Goal: Task Accomplishment & Management: Manage account settings

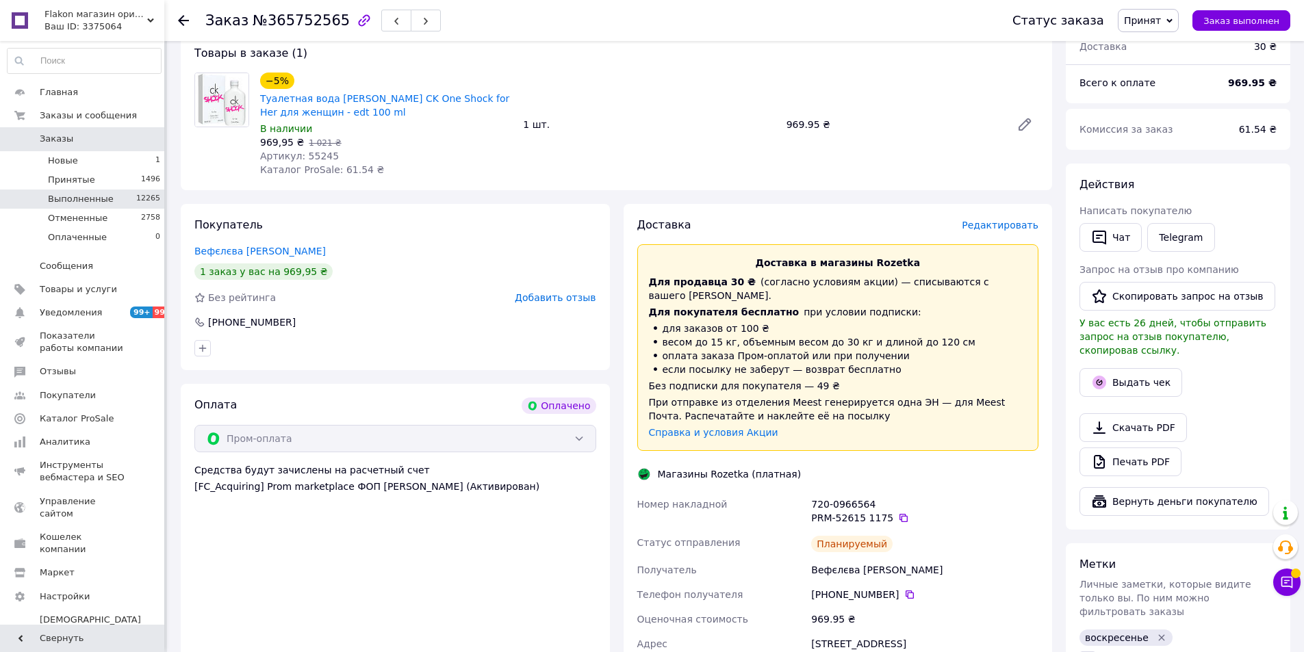
scroll to position [411, 0]
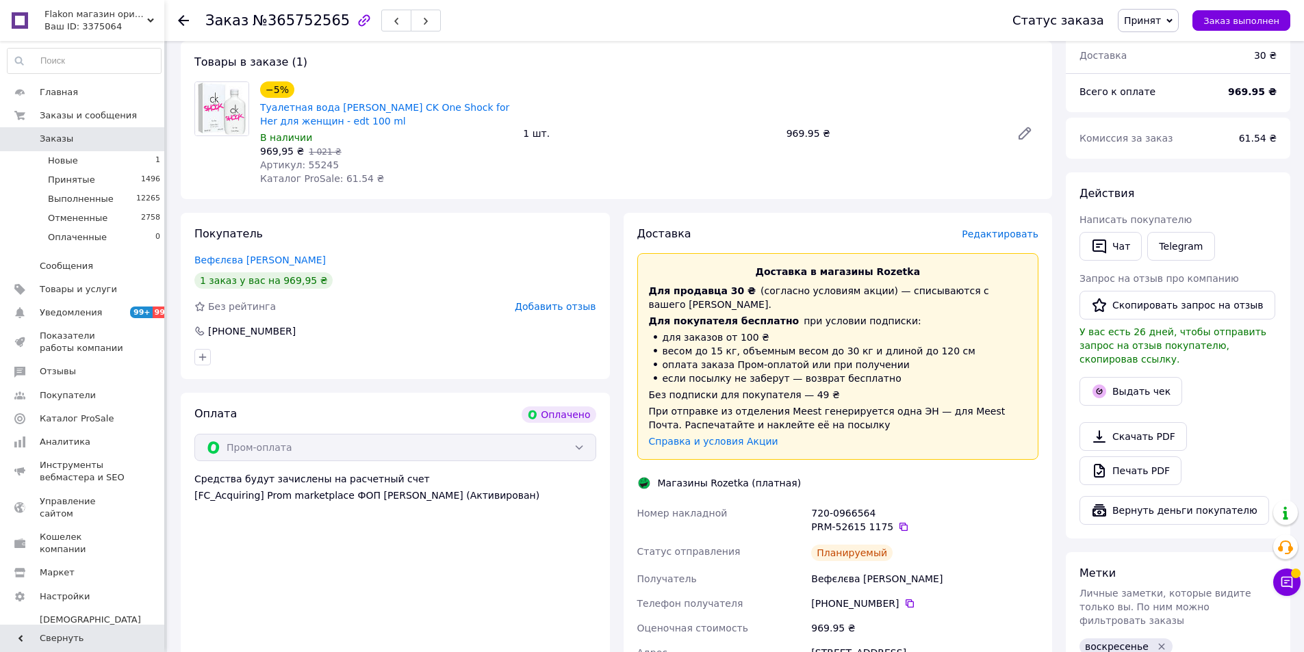
click at [31, 136] on span at bounding box center [20, 139] width 40 height 12
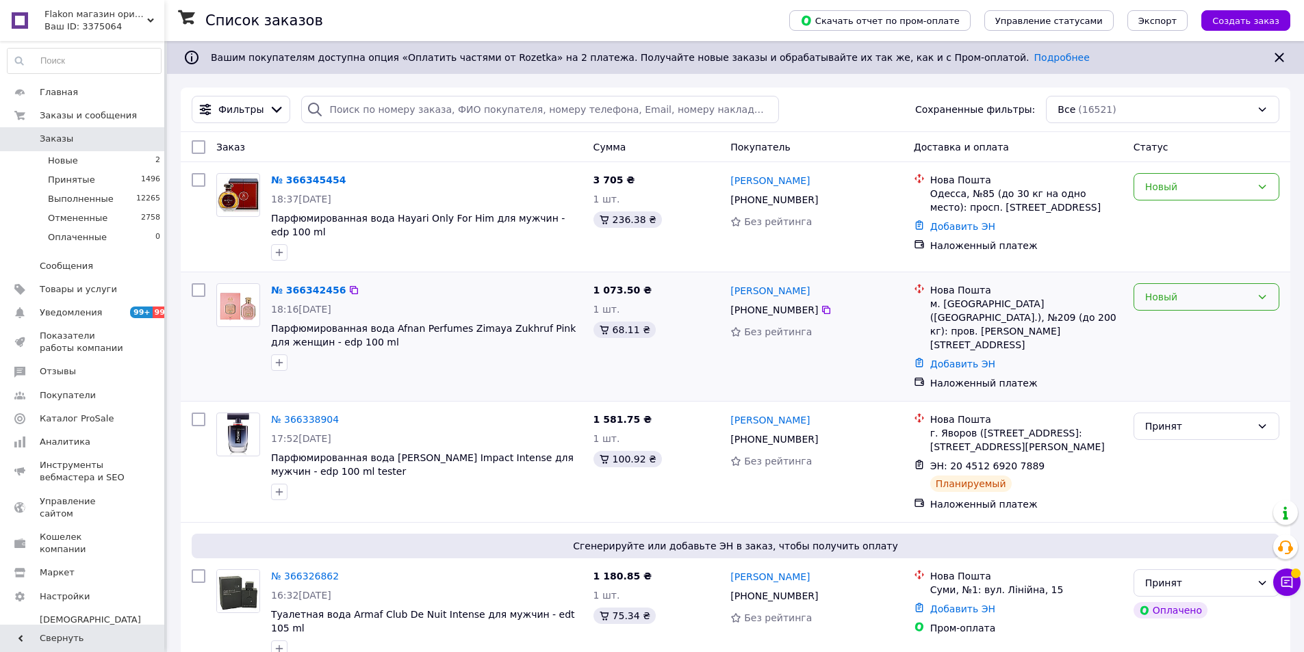
click at [1173, 294] on div "Новый" at bounding box center [1198, 297] width 106 height 15
click at [1173, 319] on li "Принят" at bounding box center [1206, 319] width 144 height 25
click at [1205, 196] on div "Новый" at bounding box center [1207, 186] width 146 height 27
click at [1205, 215] on li "Принят" at bounding box center [1206, 217] width 144 height 25
click at [366, 115] on input "search" at bounding box center [539, 109] width 477 height 27
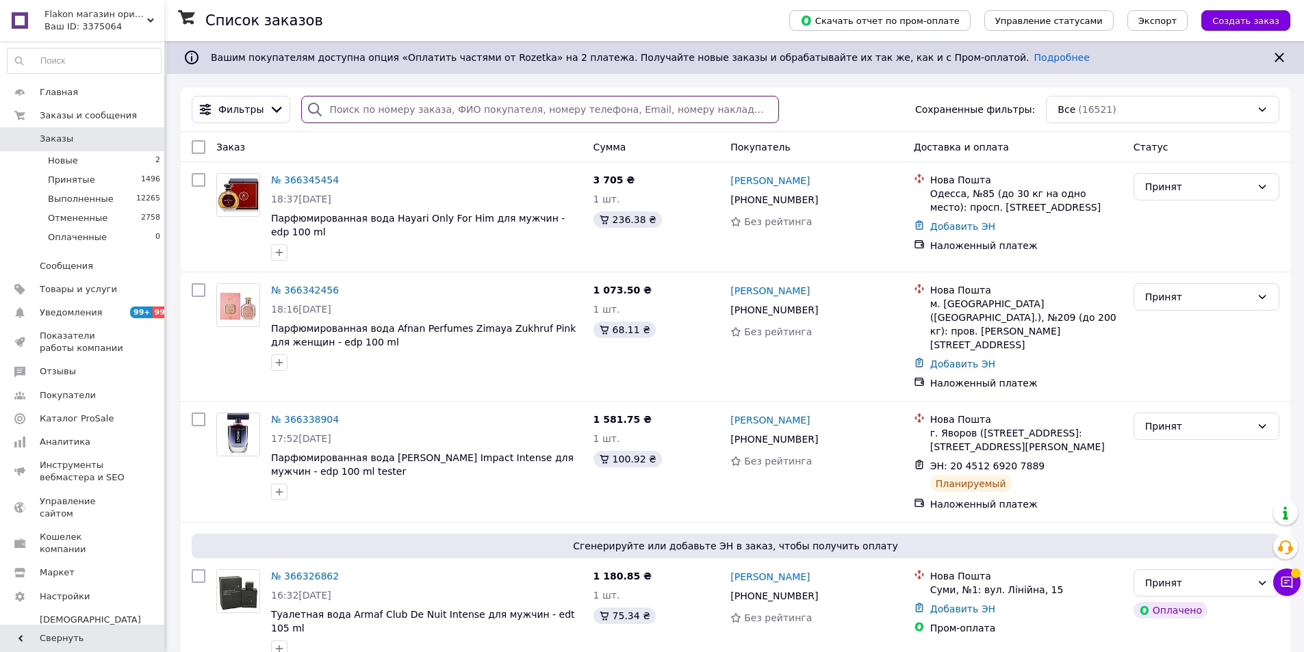
paste input "[PHONE_NUMBER]"
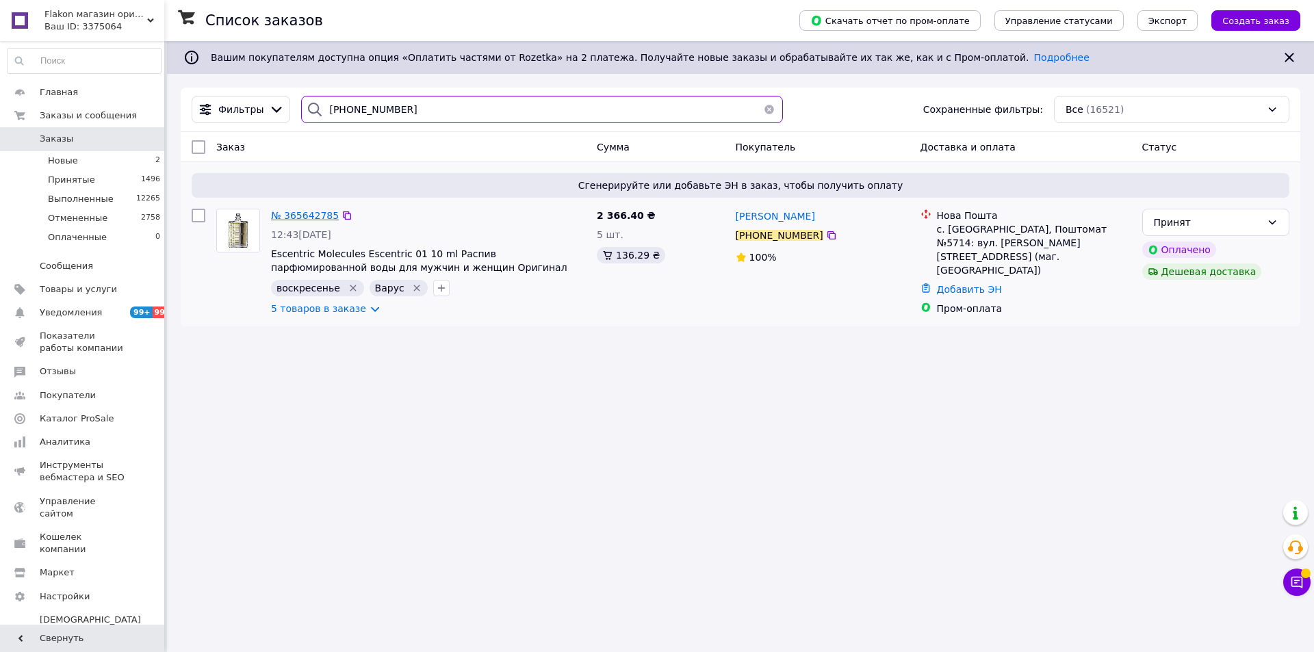
type input "[PHONE_NUMBER]"
click at [311, 218] on span "№ 365642785" at bounding box center [305, 215] width 68 height 11
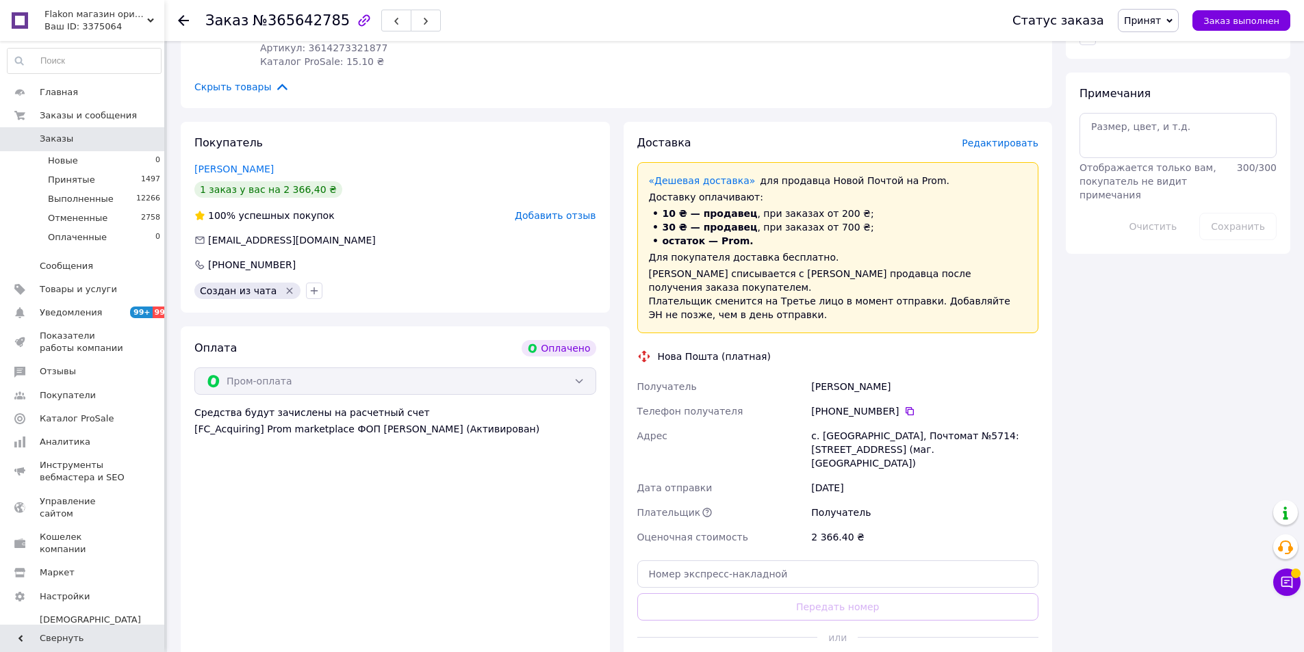
scroll to position [1095, 0]
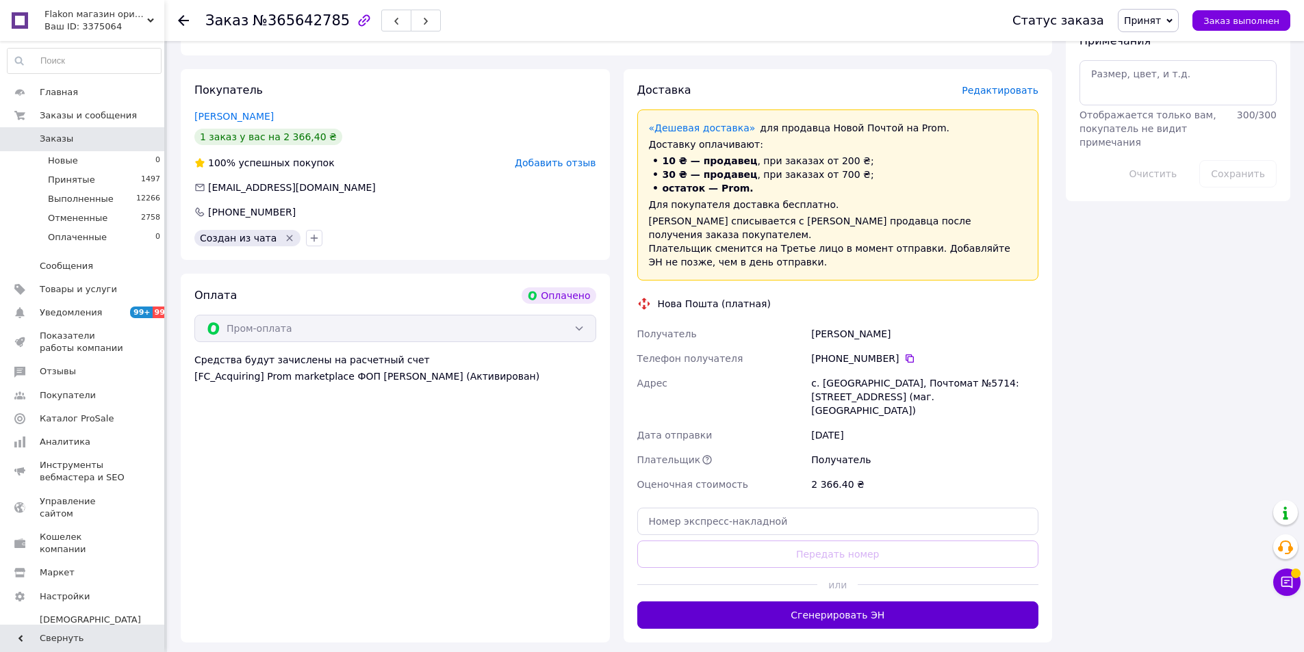
click at [839, 602] on button "Сгенерировать ЭН" at bounding box center [838, 615] width 402 height 27
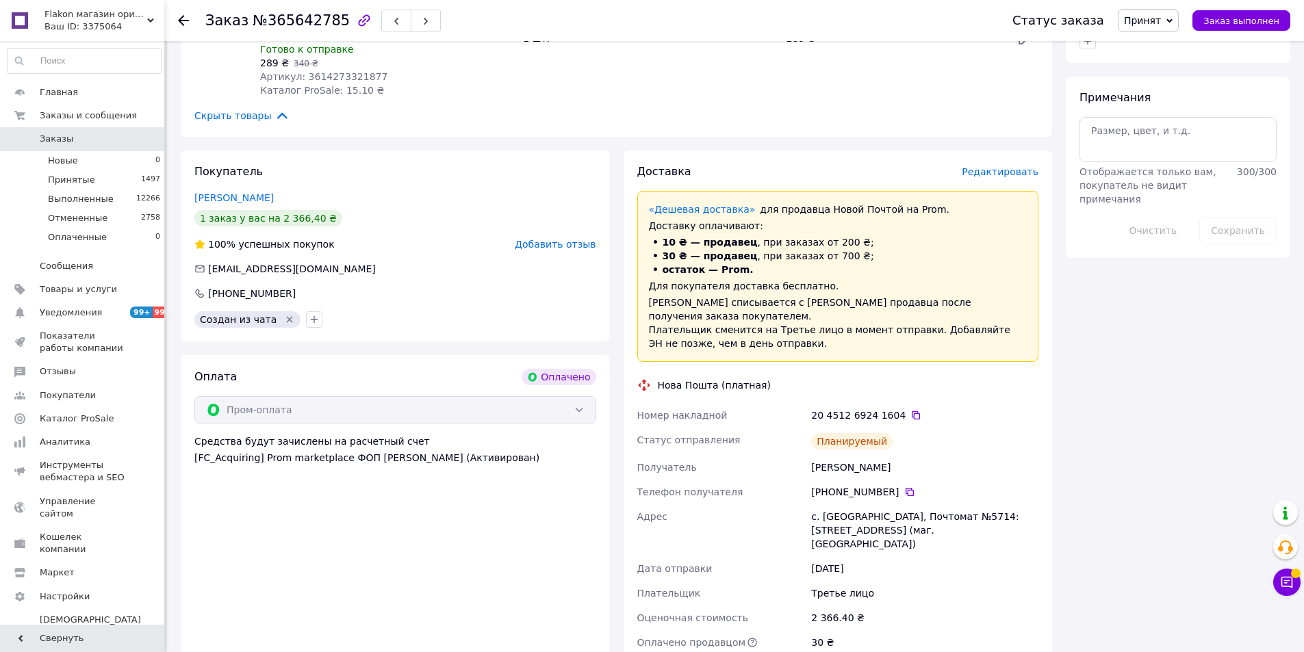
scroll to position [1027, 0]
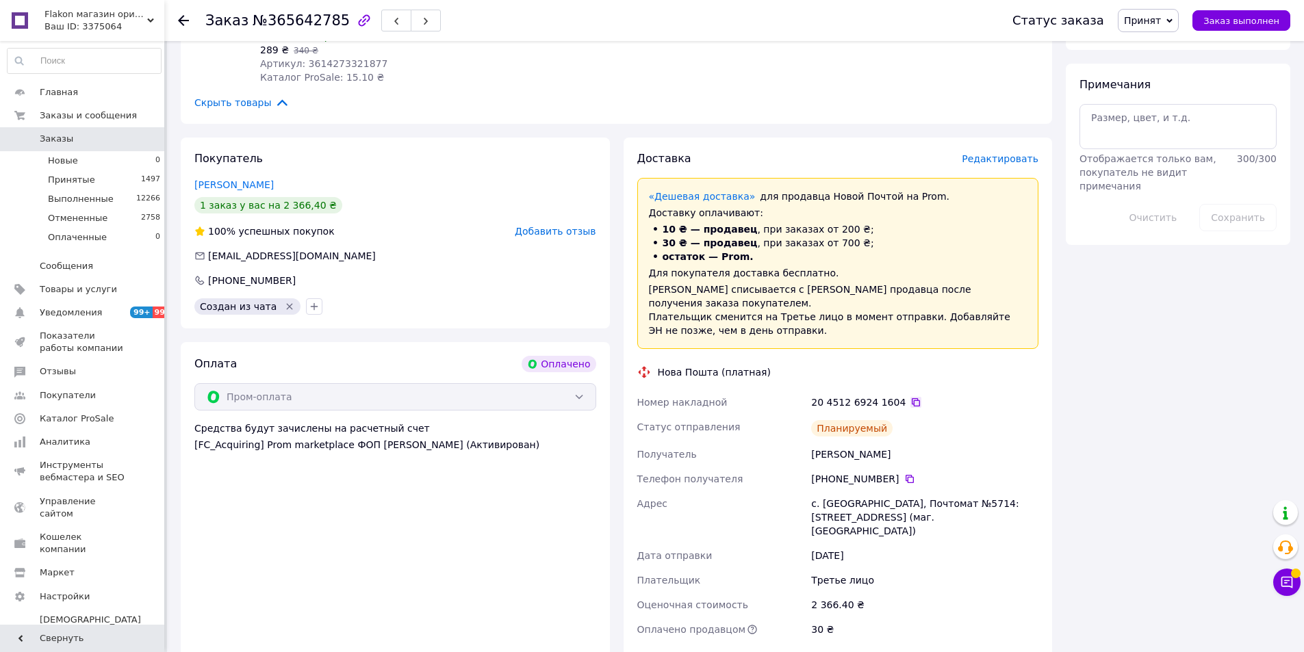
click at [911, 397] on icon at bounding box center [916, 402] width 11 height 11
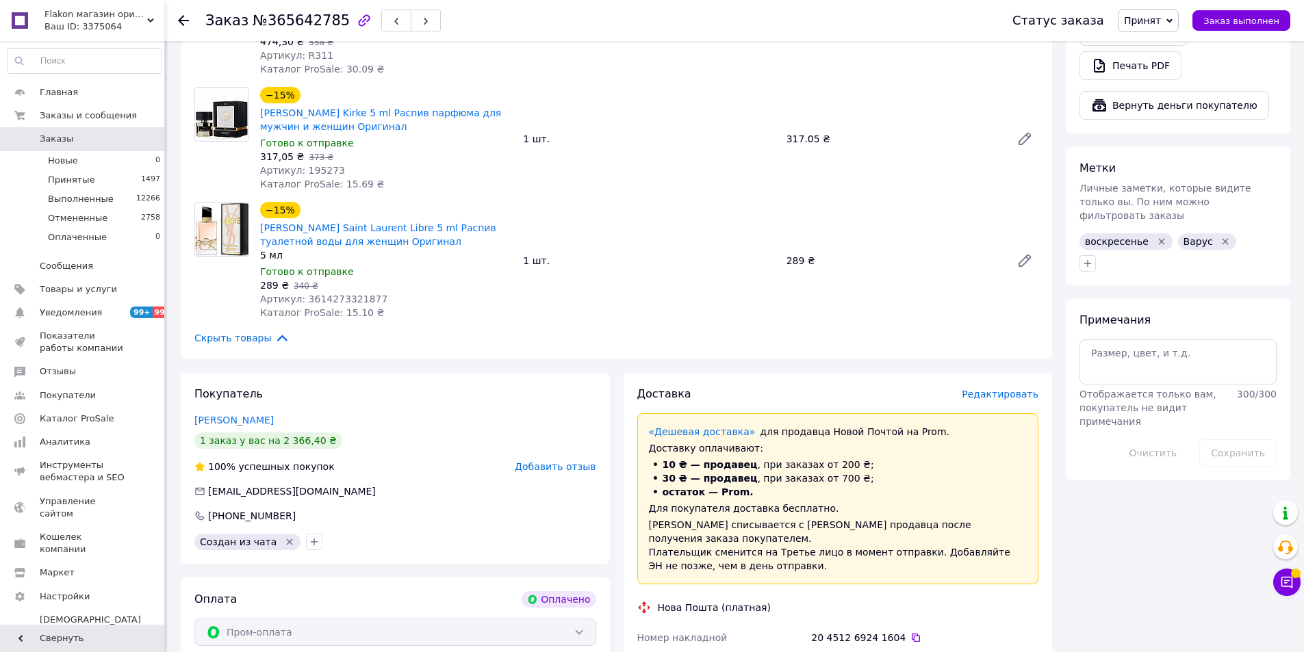
scroll to position [548, 0]
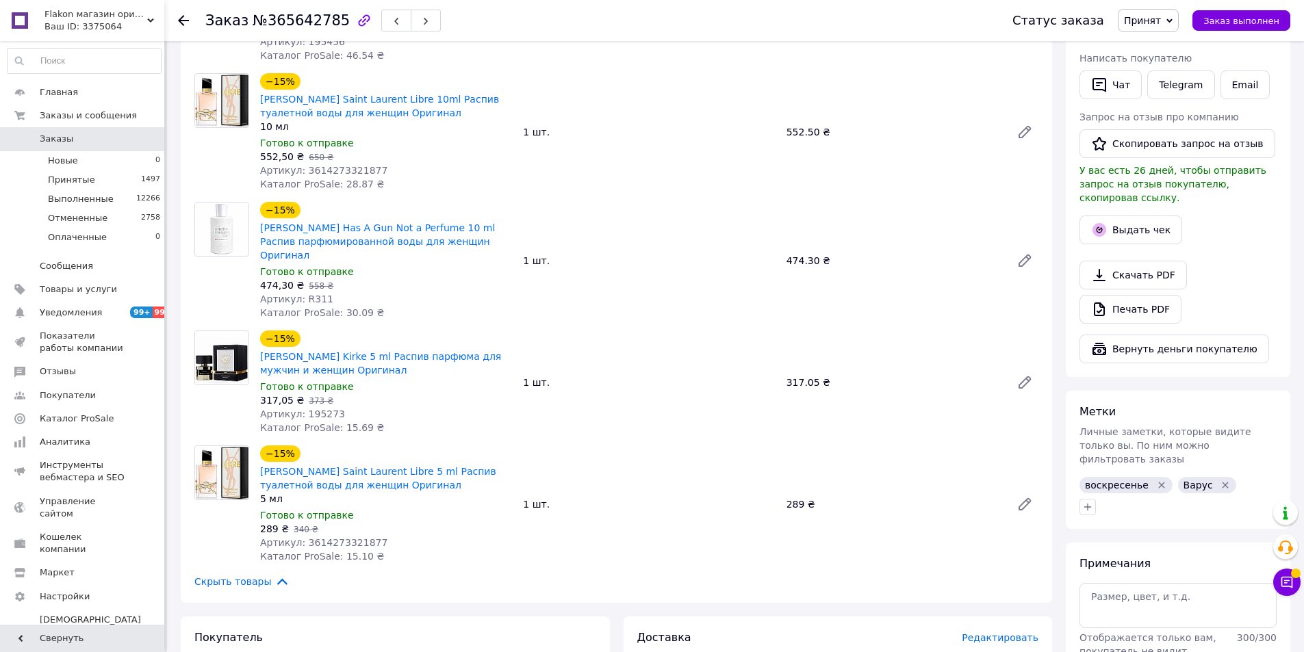
click at [71, 130] on link "Заказы 0" at bounding box center [84, 138] width 168 height 23
